Goal: Transaction & Acquisition: Purchase product/service

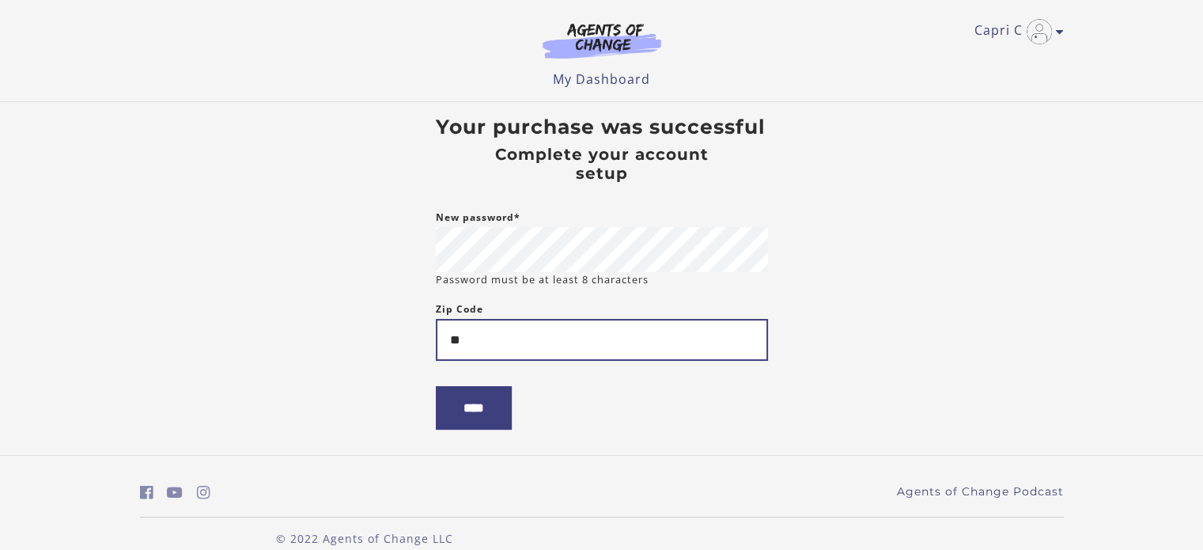
type input "*"
type input "*****"
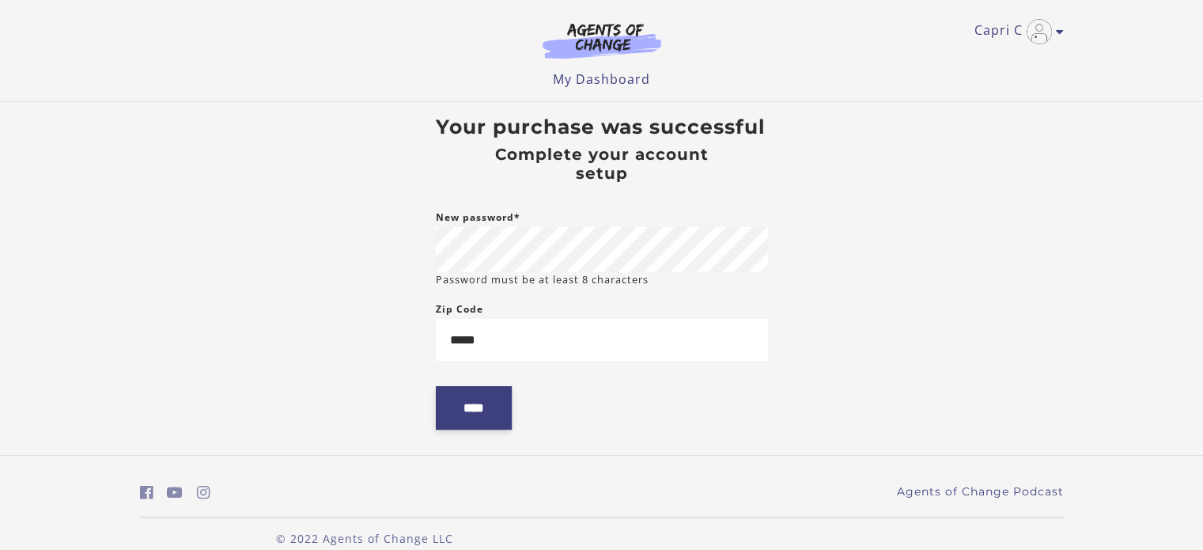
click at [468, 425] on input "****" at bounding box center [474, 408] width 76 height 44
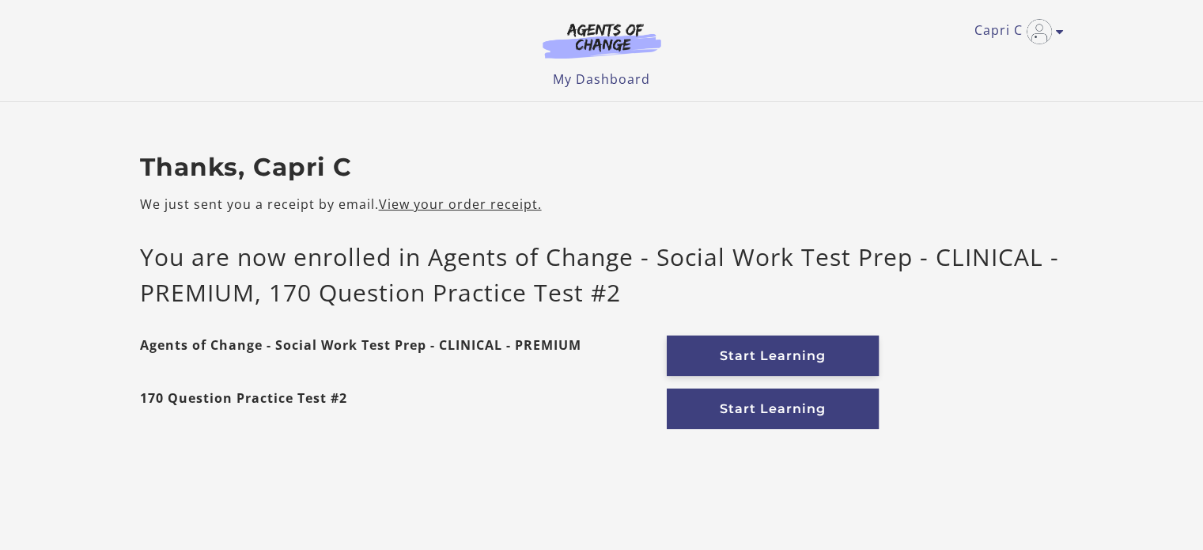
click at [700, 363] on link "Start Learning" at bounding box center [773, 355] width 212 height 40
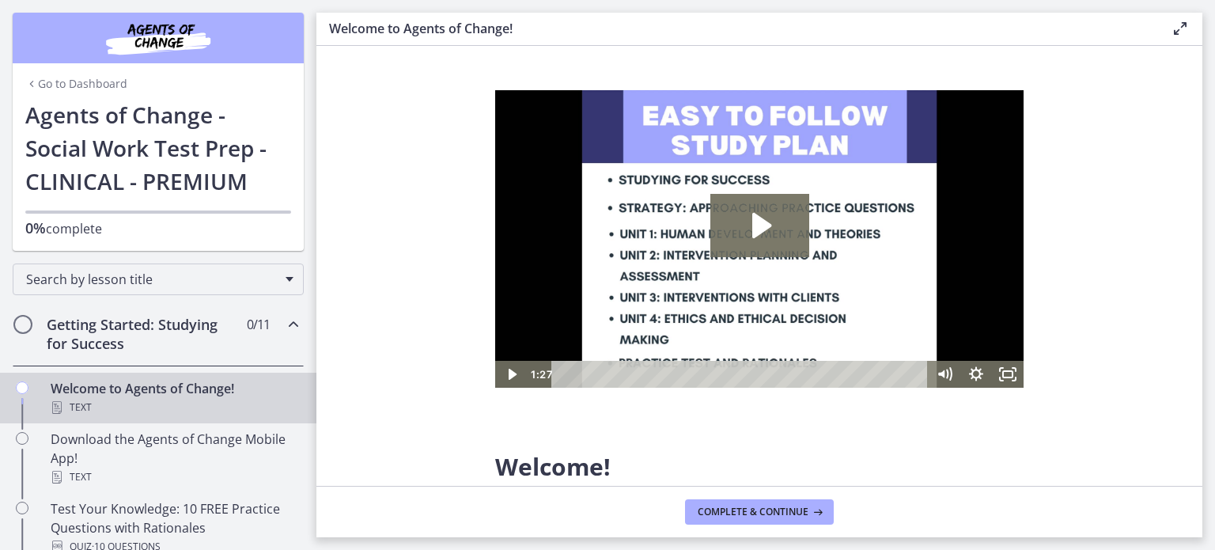
click at [180, 41] on img "Chapters" at bounding box center [158, 38] width 190 height 38
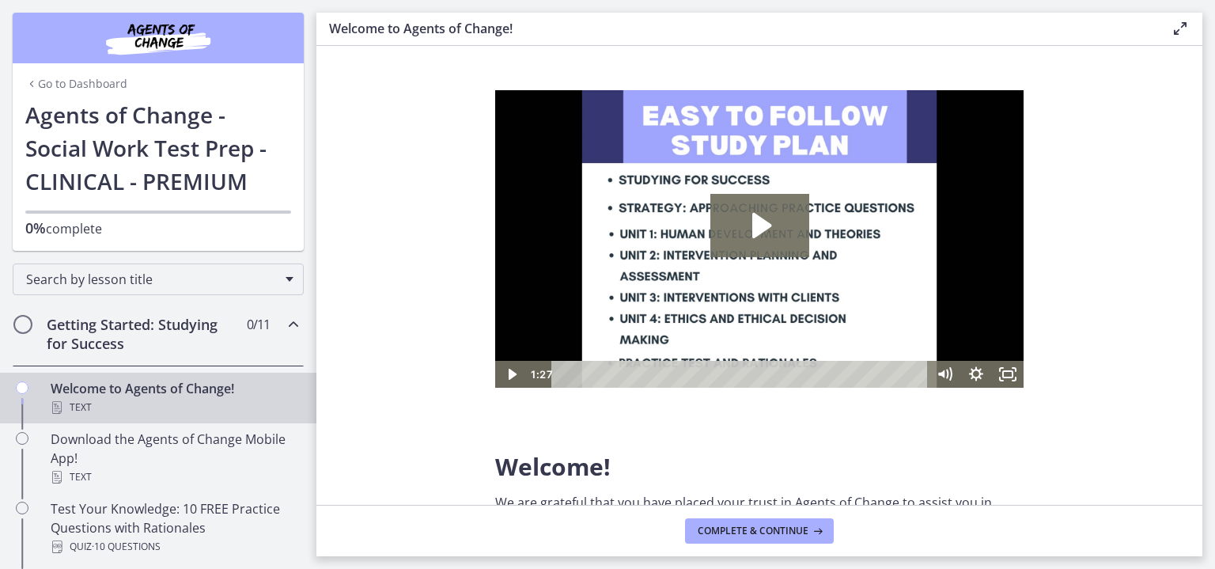
click at [179, 41] on img "Chapters" at bounding box center [158, 38] width 190 height 38
click at [267, 40] on div "Go to Dashboard" at bounding box center [158, 55] width 291 height 85
click at [178, 41] on img "Chapters" at bounding box center [158, 38] width 190 height 38
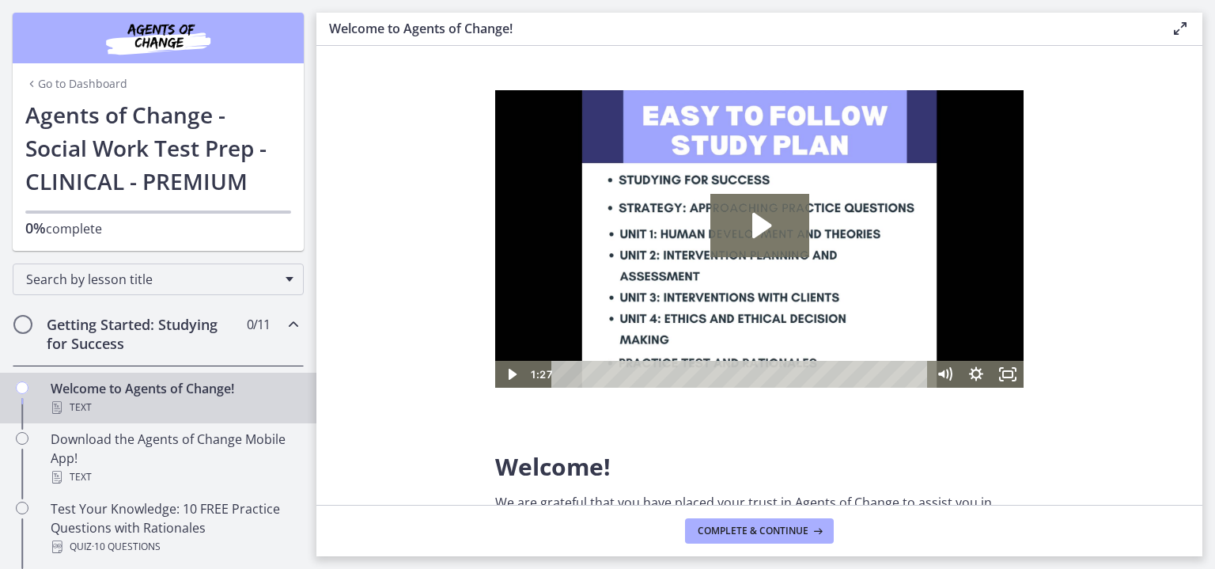
click at [180, 41] on img "Chapters" at bounding box center [158, 38] width 190 height 38
click at [179, 41] on img "Chapters" at bounding box center [158, 38] width 190 height 38
click at [178, 41] on img "Chapters" at bounding box center [158, 38] width 190 height 38
click at [249, 28] on div "Go to Dashboard" at bounding box center [158, 55] width 291 height 85
click at [178, 41] on img "Chapters" at bounding box center [158, 38] width 190 height 38
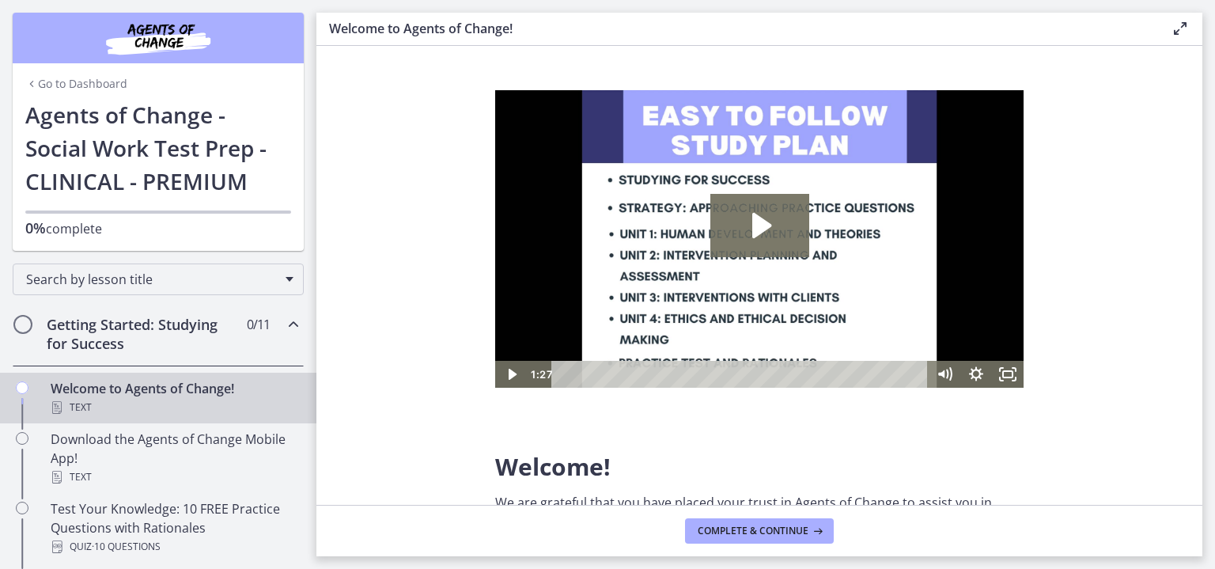
click at [180, 41] on img "Chapters" at bounding box center [158, 38] width 190 height 38
click at [178, 41] on img "Chapters" at bounding box center [158, 38] width 190 height 38
click at [179, 41] on img "Chapters" at bounding box center [158, 38] width 190 height 38
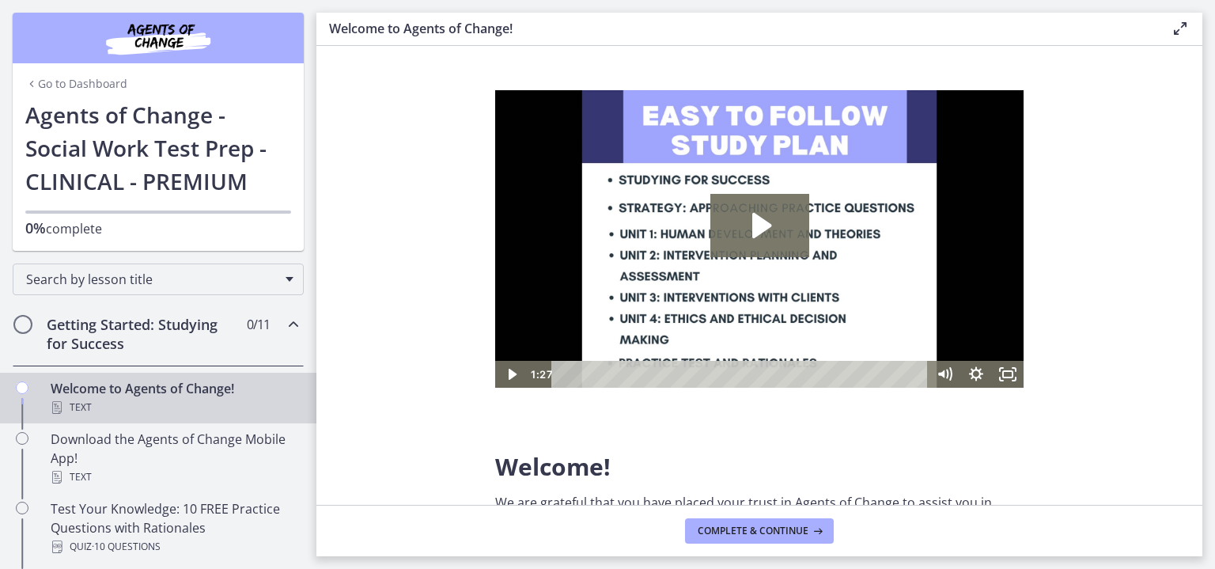
click at [178, 41] on img "Chapters" at bounding box center [158, 38] width 190 height 38
click at [179, 42] on img "Chapters" at bounding box center [158, 36] width 190 height 38
